Goal: Check status: Check status

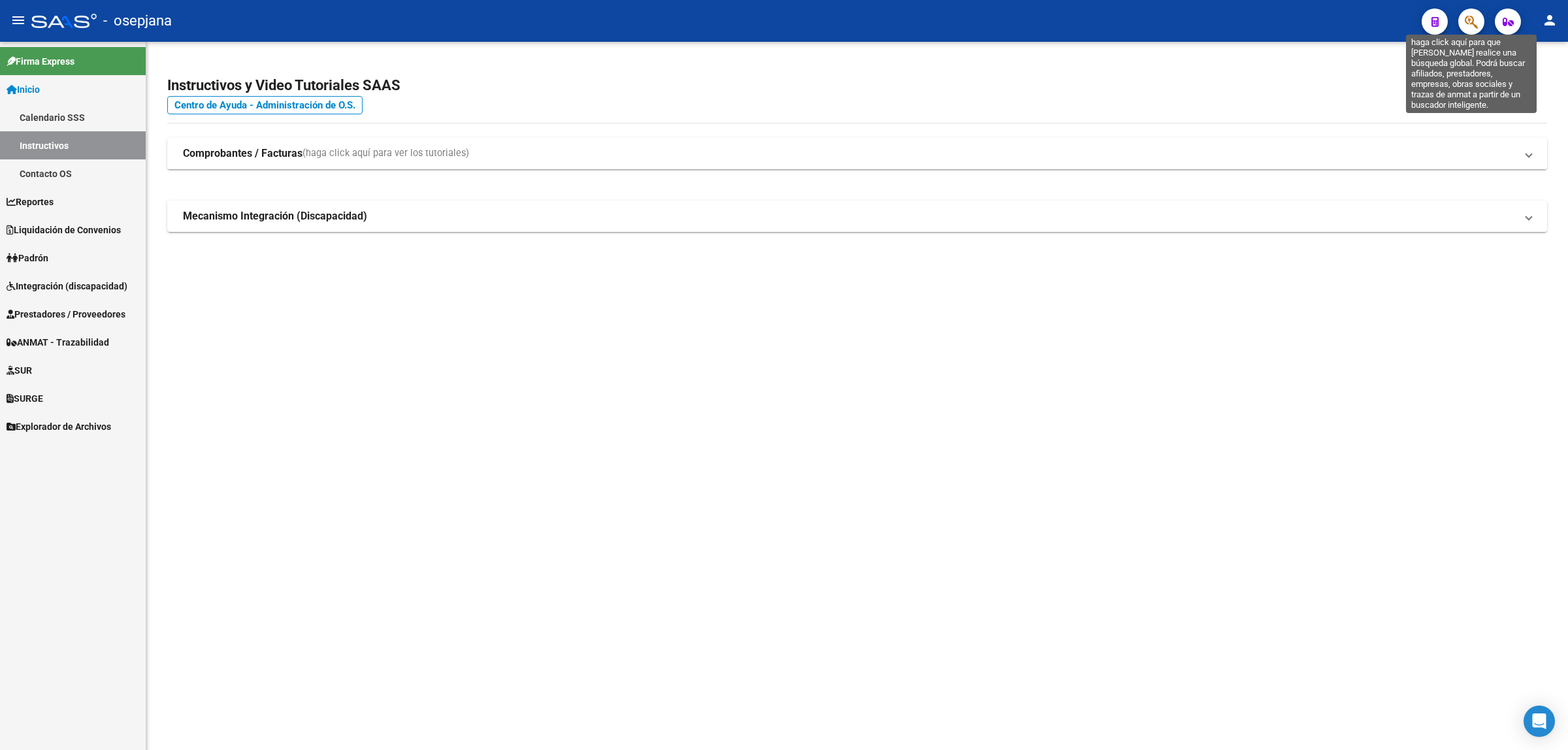
click at [1469, 20] on icon "button" at bounding box center [1472, 22] width 13 height 15
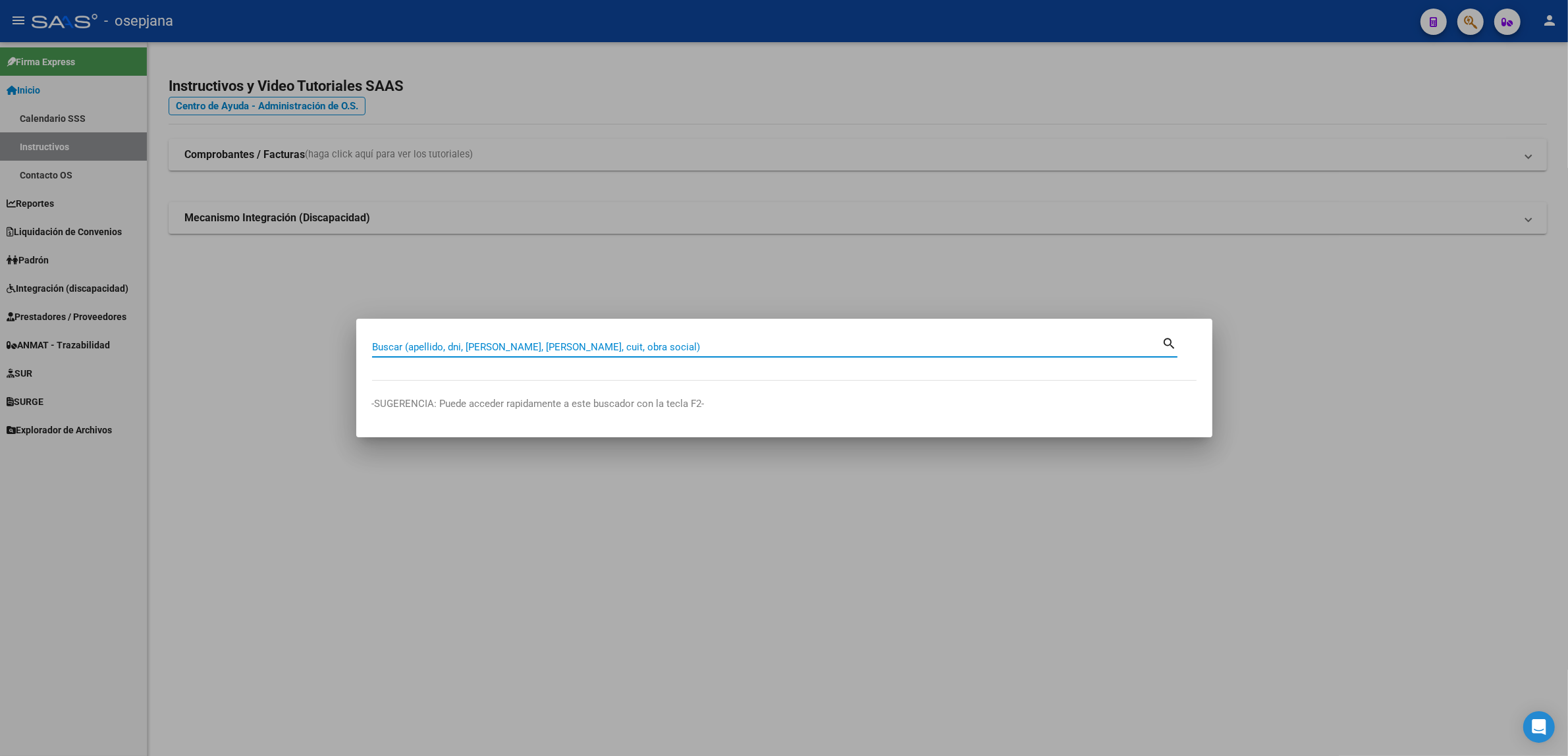
paste input "27182411758"
type input "27182411758"
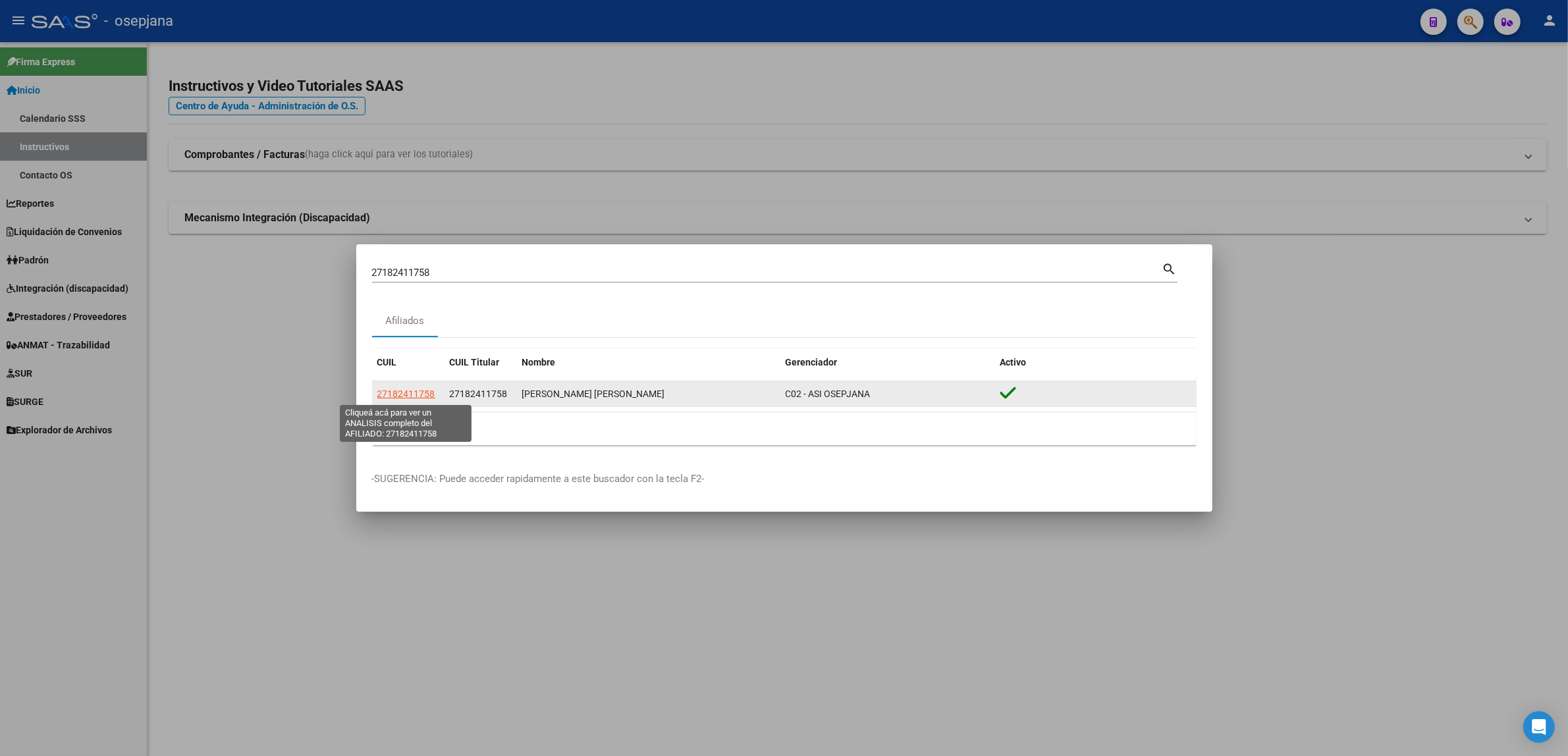
click at [406, 394] on span "27182411758" at bounding box center [406, 394] width 58 height 11
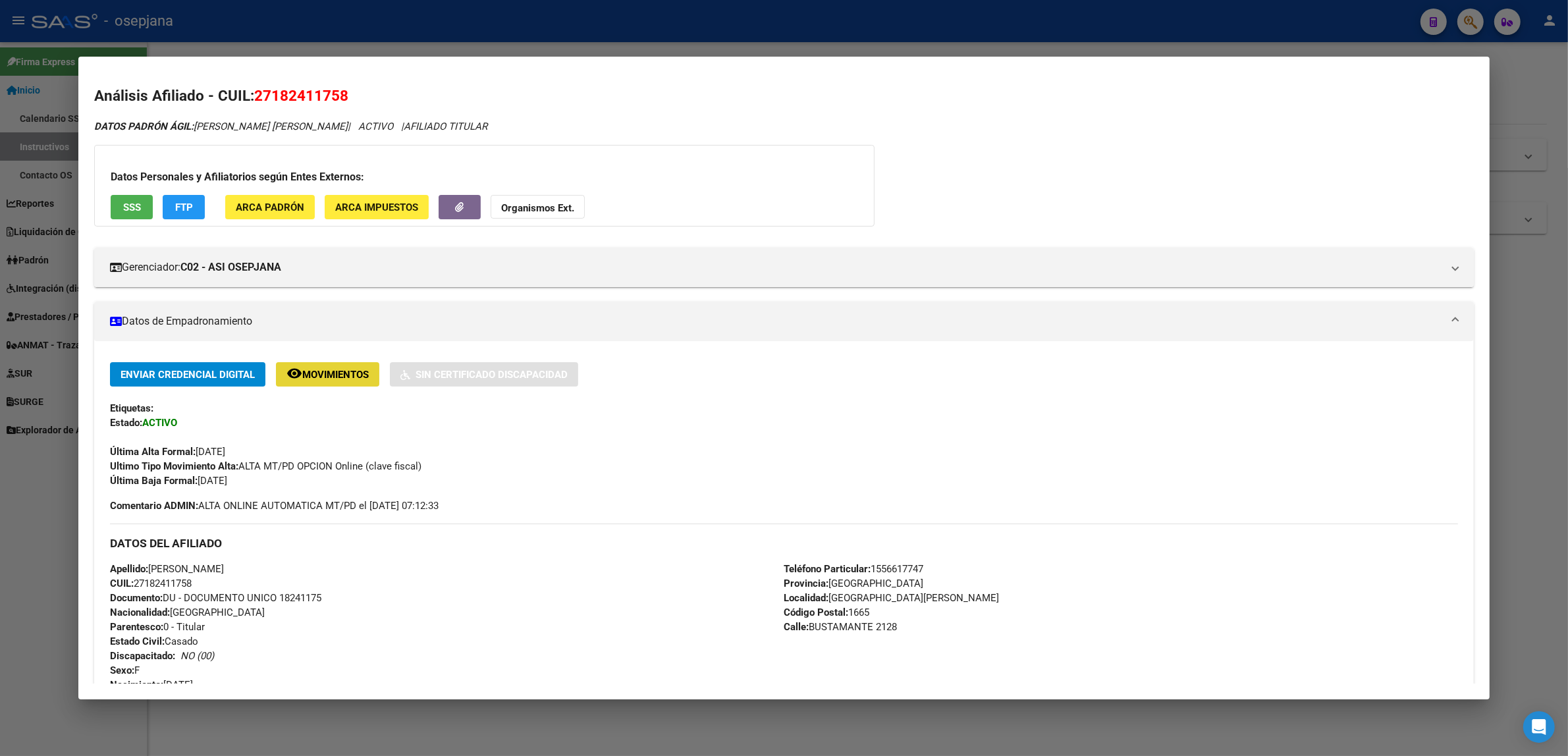
click at [307, 372] on span "Movimientos" at bounding box center [335, 375] width 67 height 12
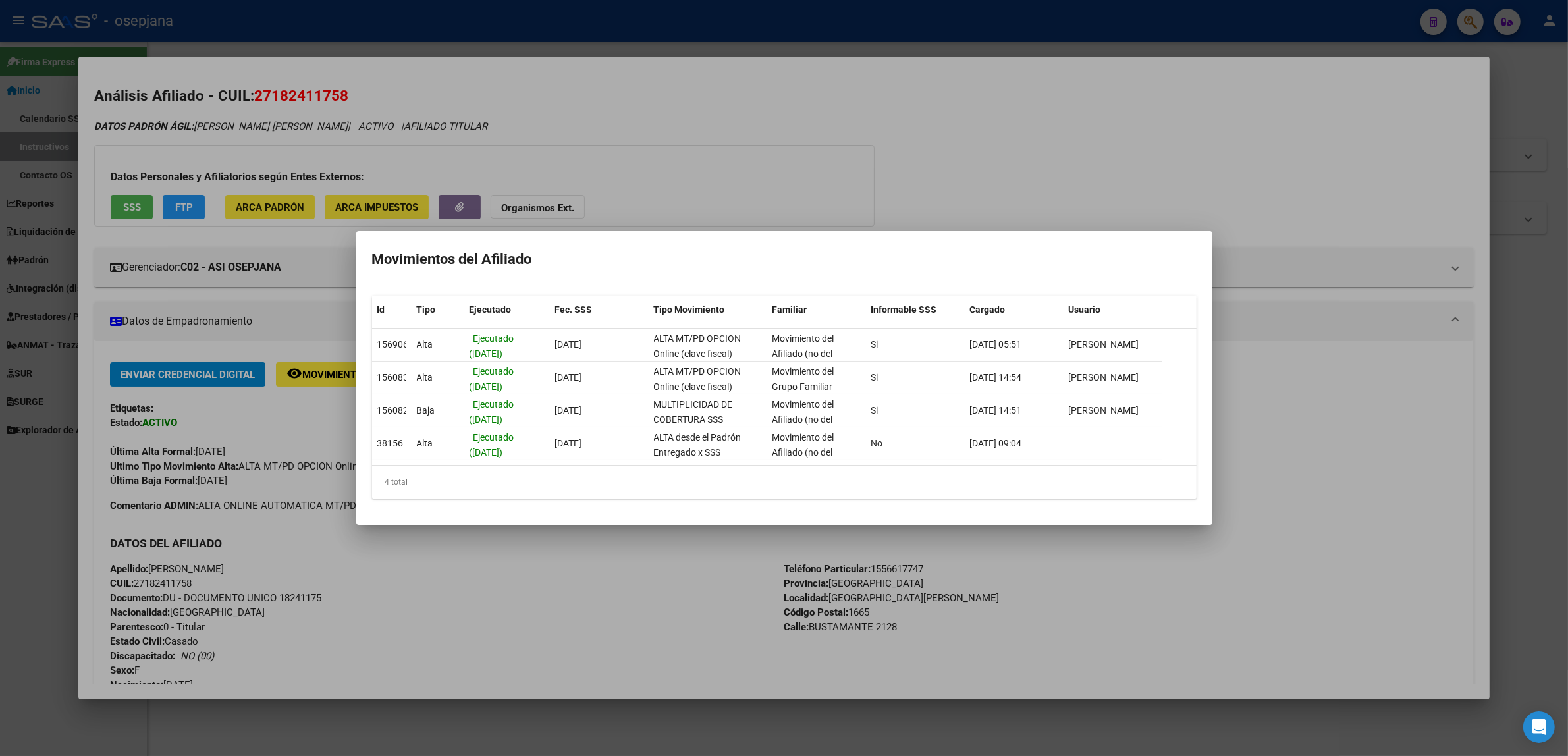
click at [131, 214] on div at bounding box center [784, 378] width 1568 height 756
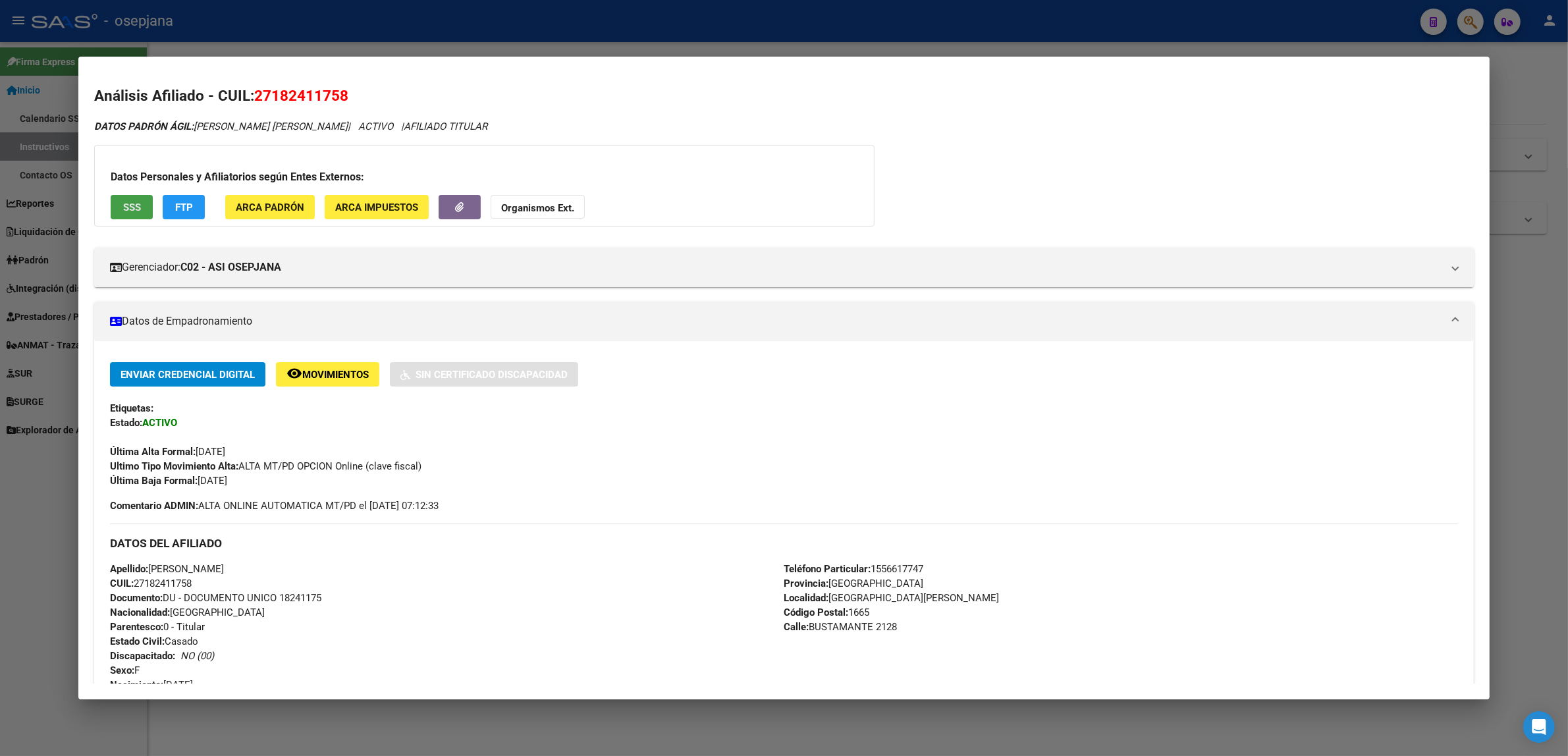
click at [131, 214] on button "SSS" at bounding box center [131, 207] width 42 height 25
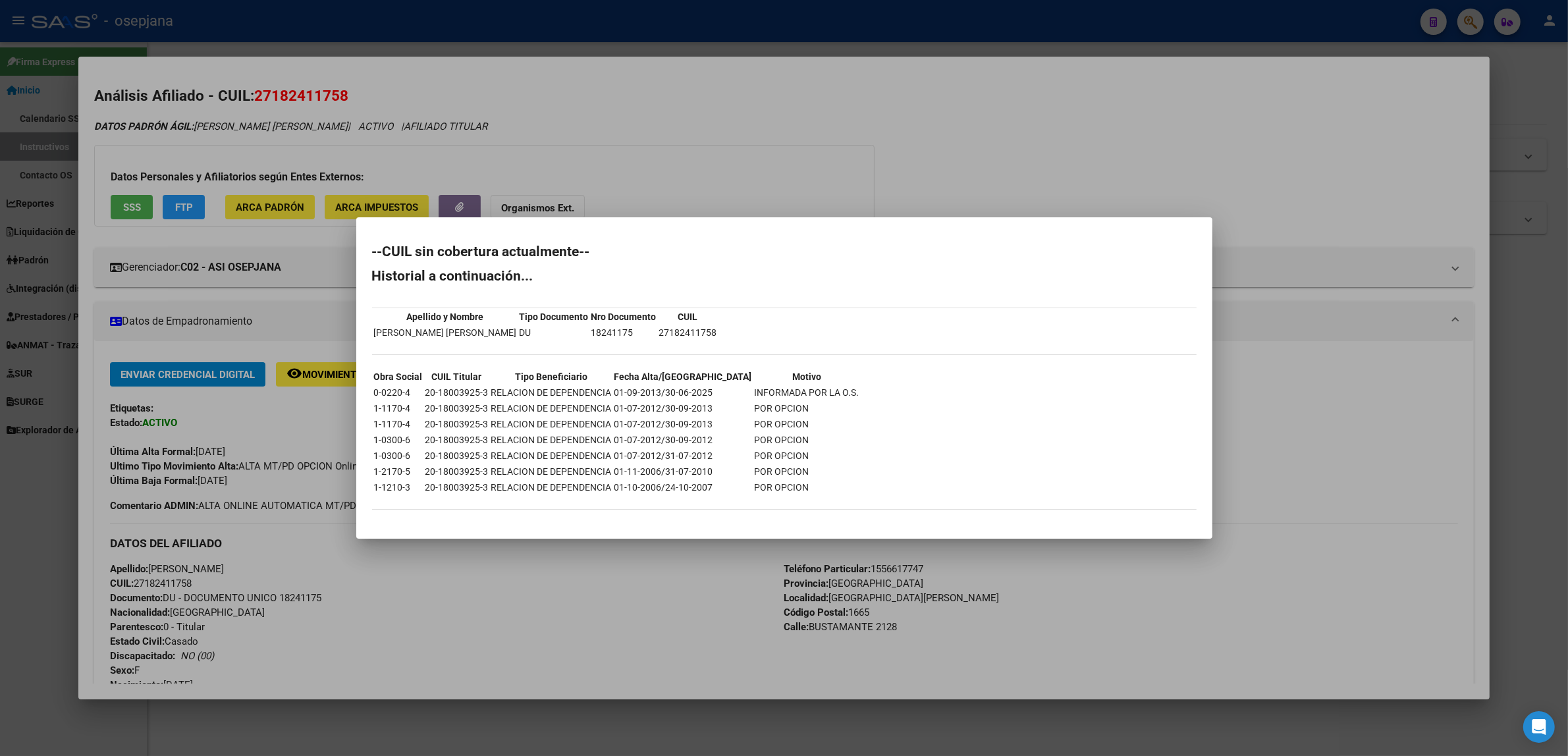
click at [692, 126] on div at bounding box center [784, 378] width 1568 height 756
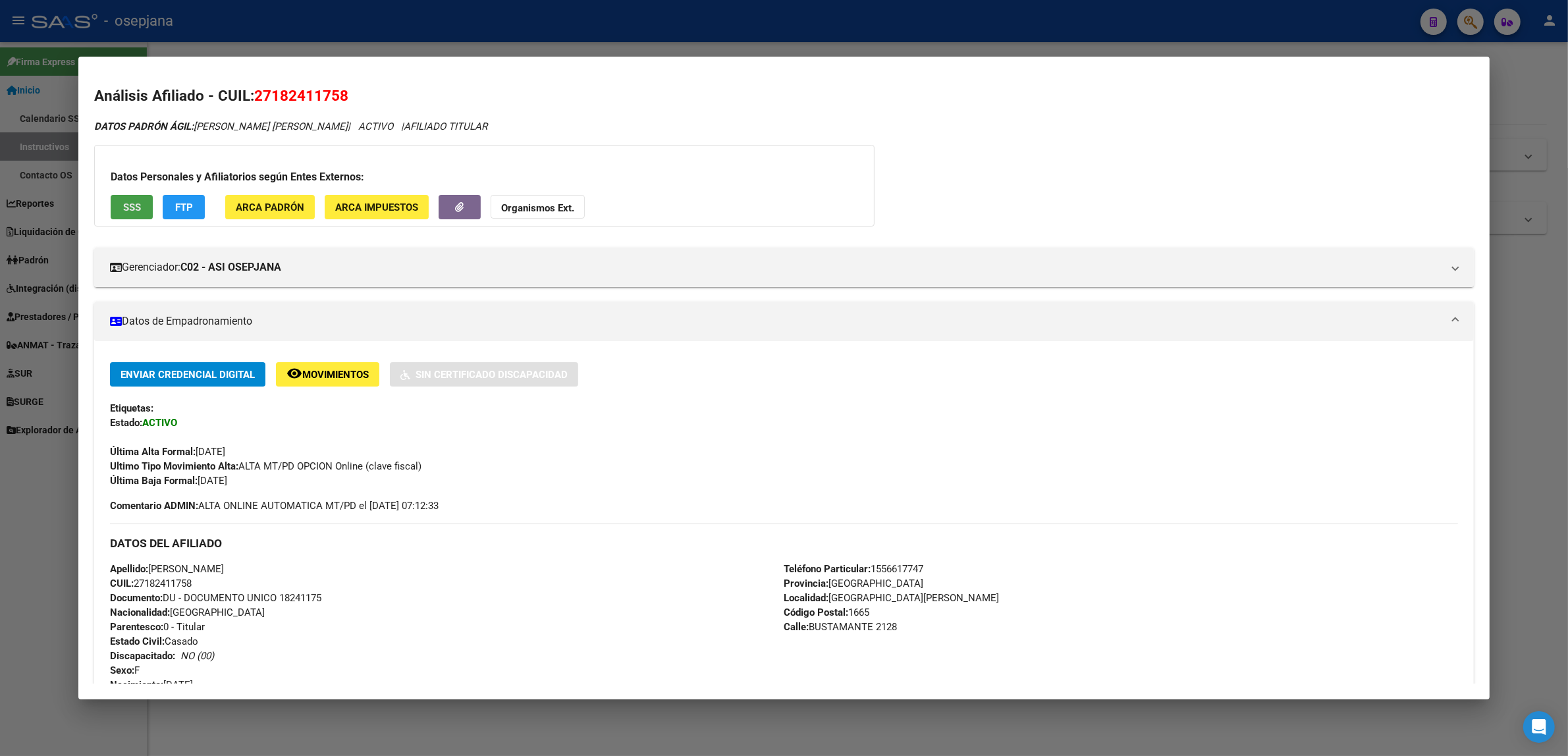
click at [125, 208] on span "SSS" at bounding box center [132, 207] width 18 height 12
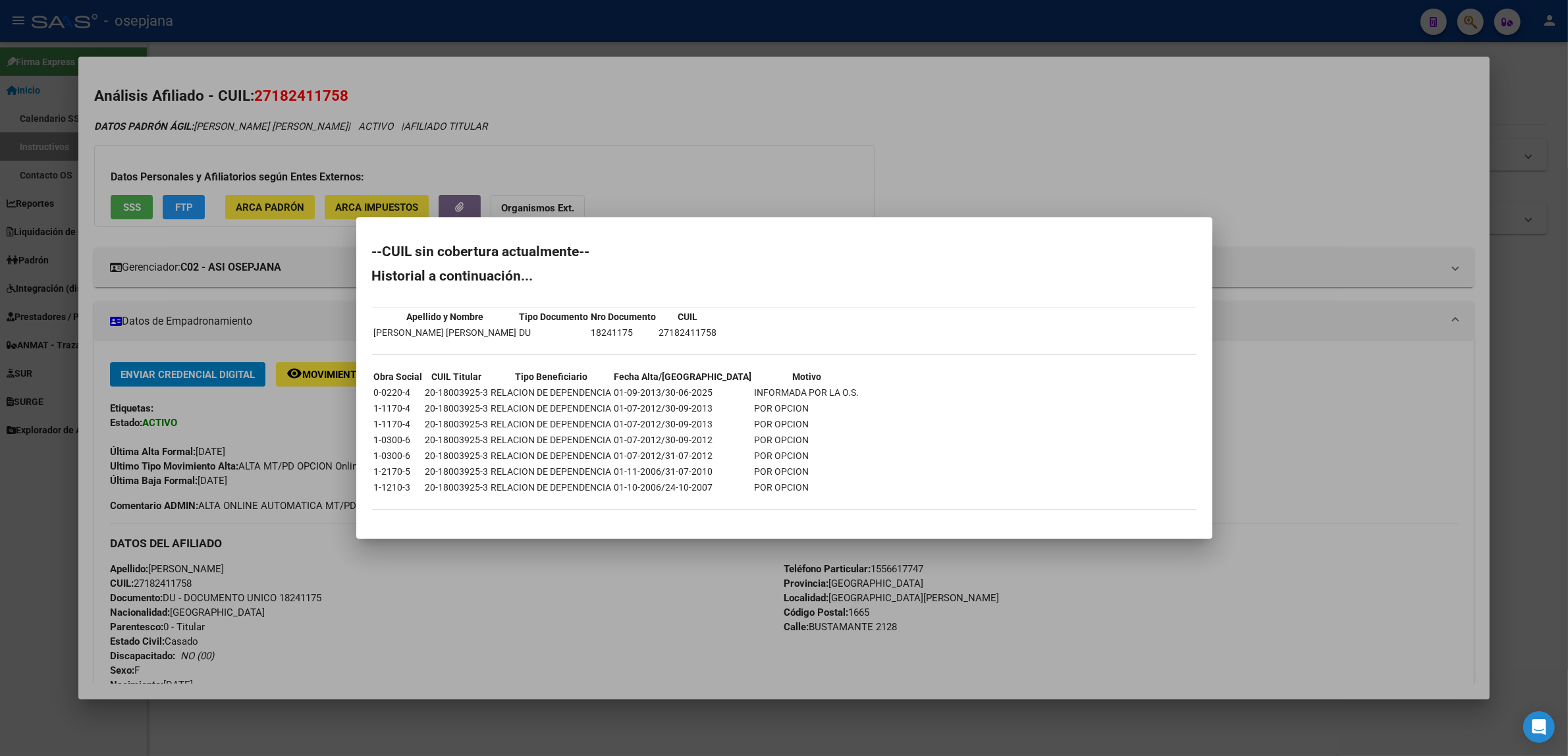
click at [321, 376] on div at bounding box center [784, 378] width 1568 height 756
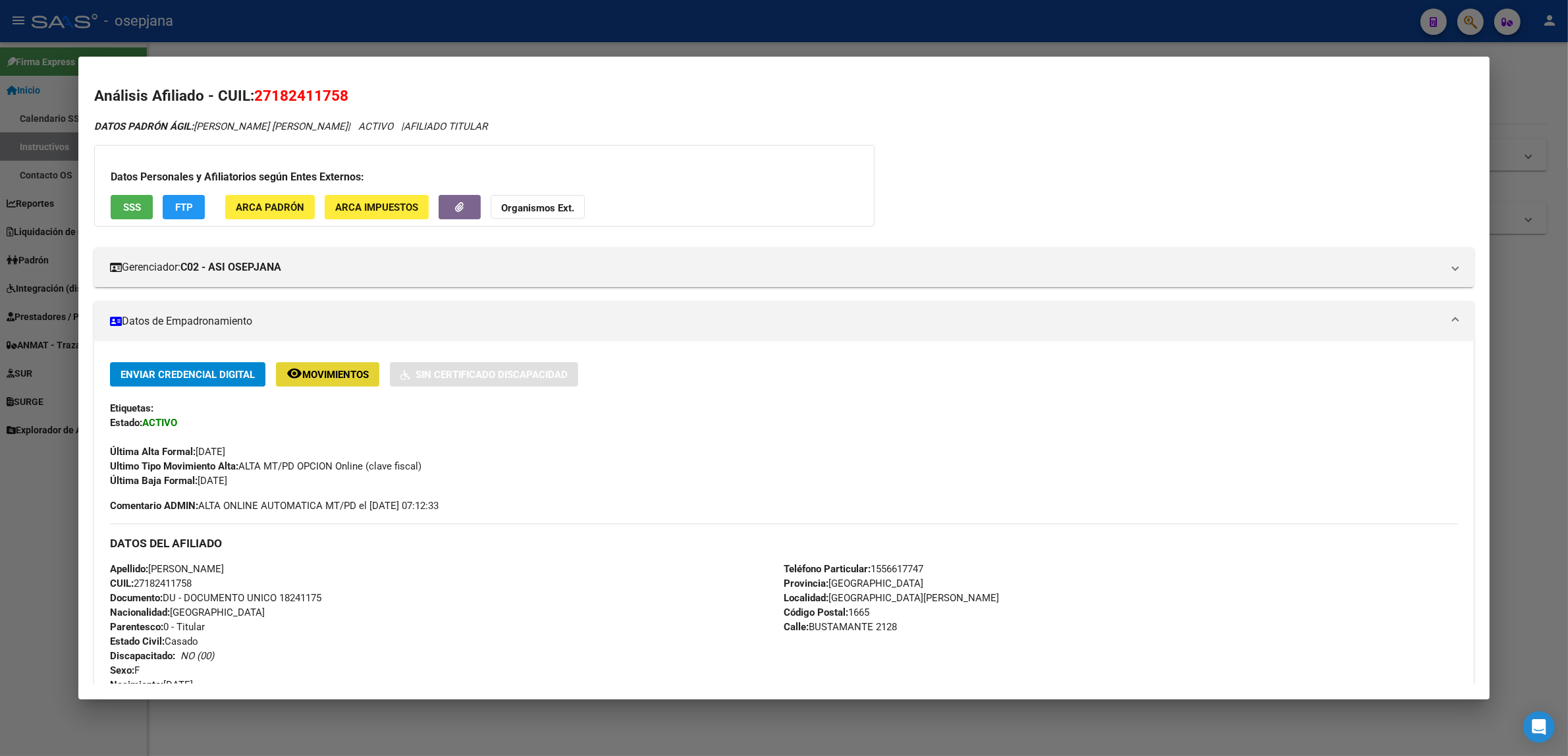
click at [321, 376] on span "Movimientos" at bounding box center [335, 375] width 67 height 12
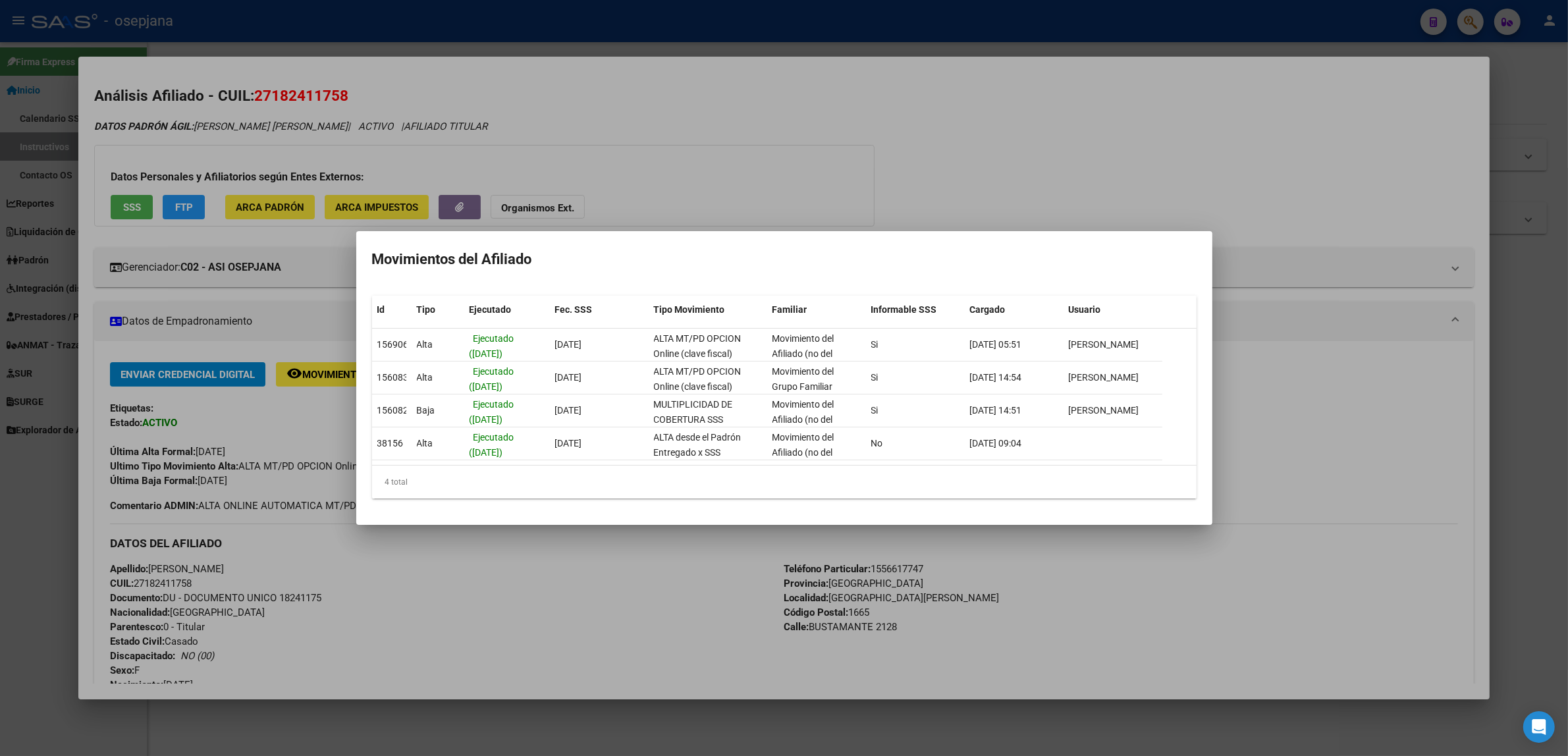
click at [177, 201] on div at bounding box center [784, 378] width 1568 height 756
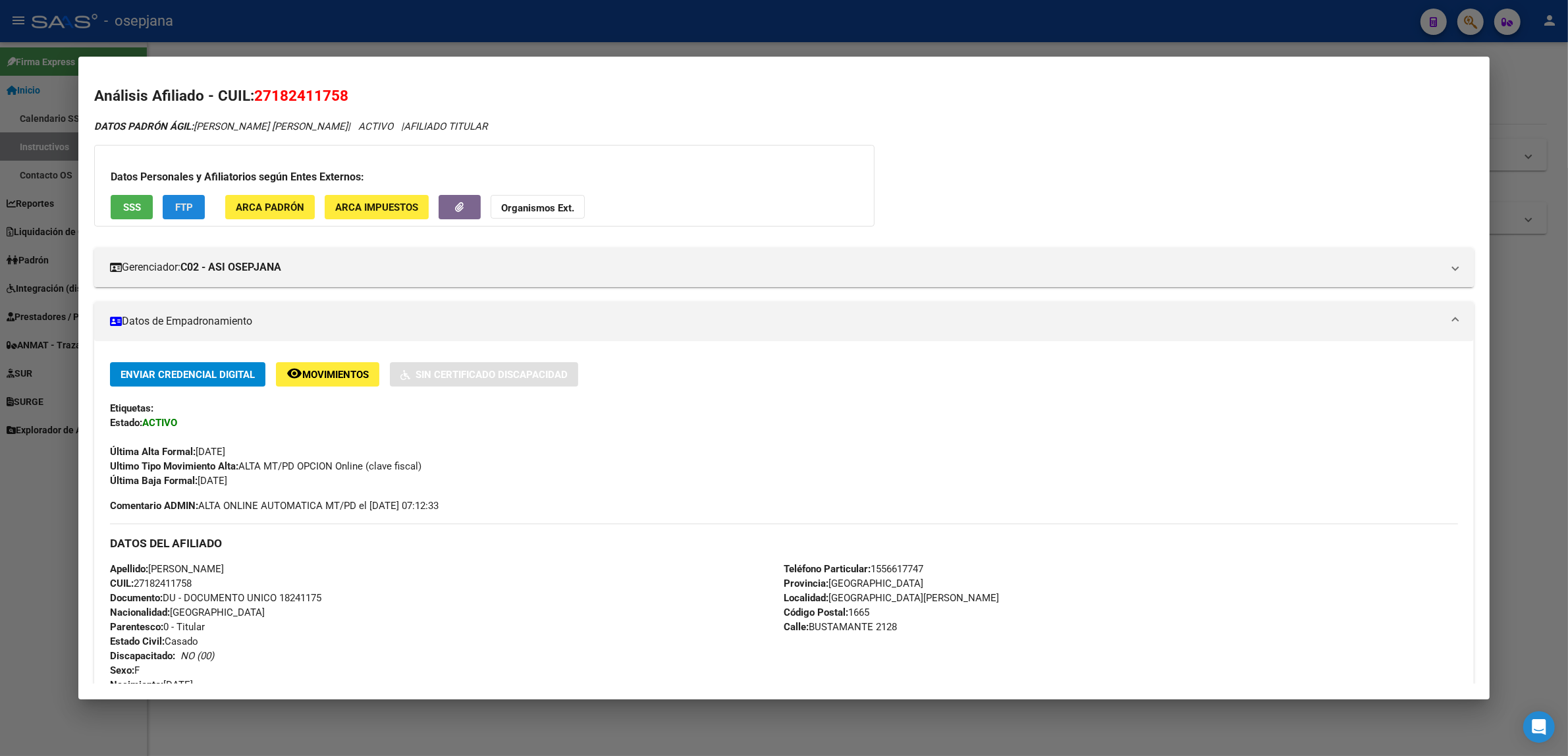
click at [177, 201] on span "FTP" at bounding box center [184, 207] width 18 height 12
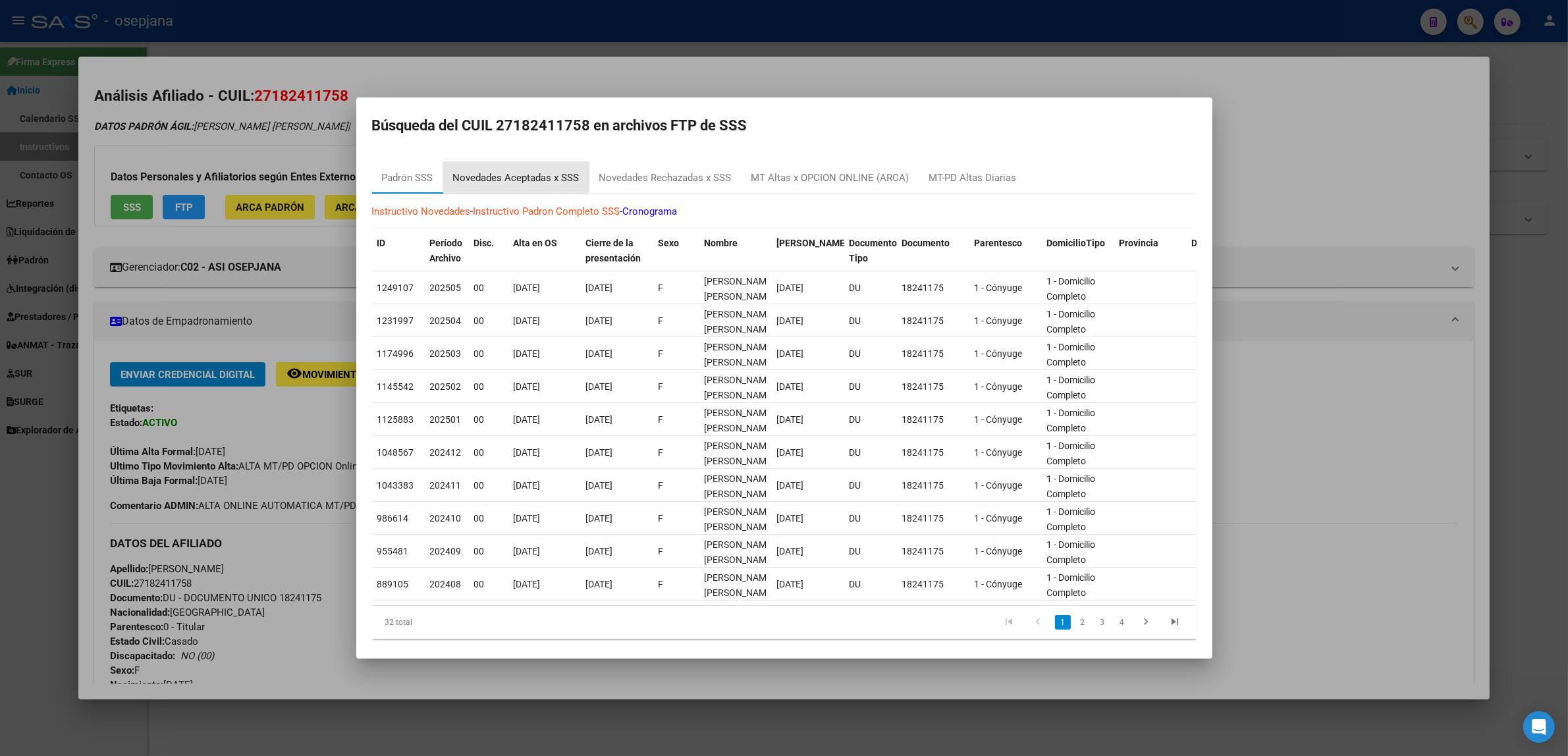
click at [466, 177] on div "Novedades Aceptadas x SSS" at bounding box center [517, 178] width 126 height 15
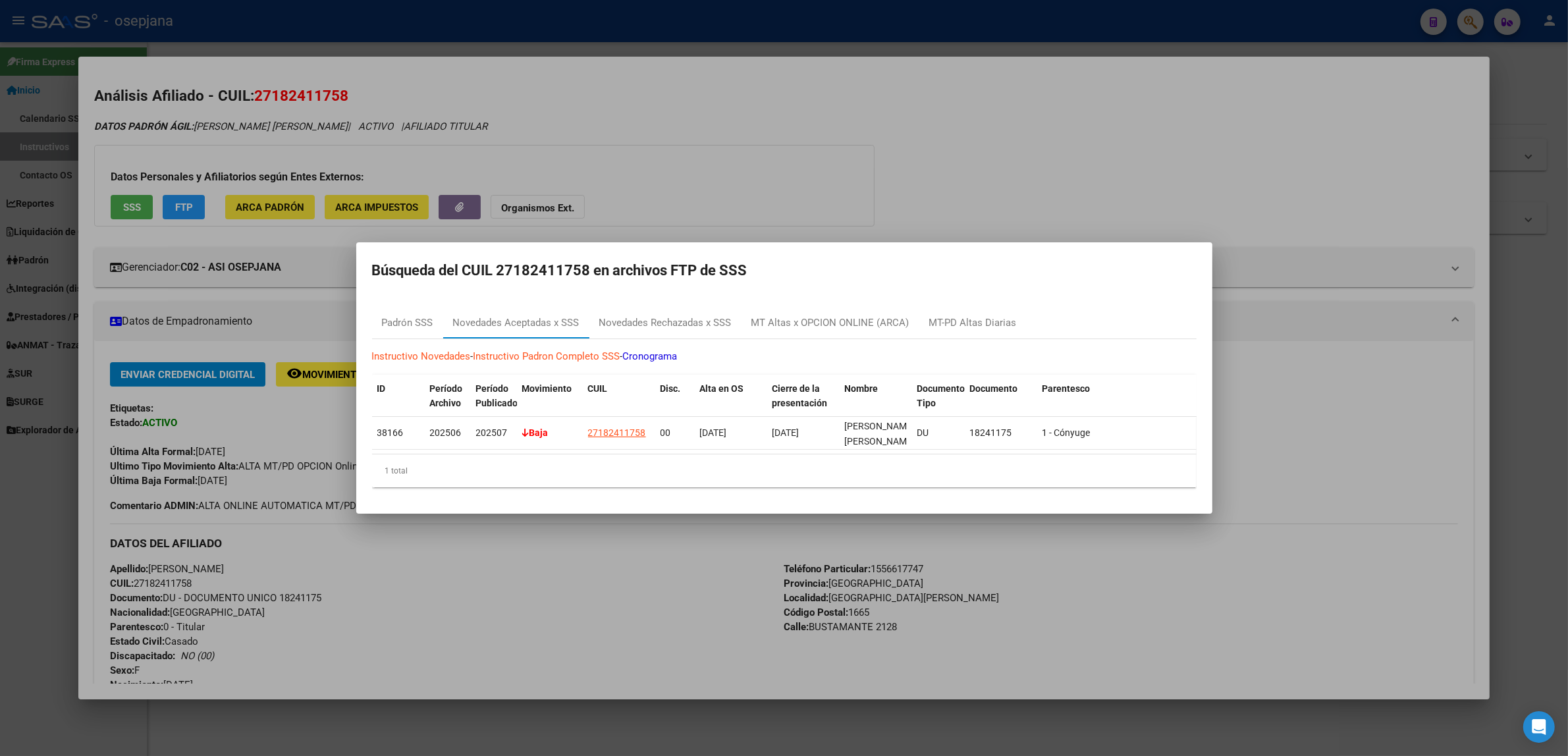
drag, startPoint x: 588, startPoint y: 262, endPoint x: 499, endPoint y: 260, distance: 89.0
click at [499, 260] on h2 "Búsqueda del CUIL 27182411758 en archivos FTP de SSS" at bounding box center [784, 270] width 825 height 25
copy h2 "27182411758"
